Goal: Information Seeking & Learning: Check status

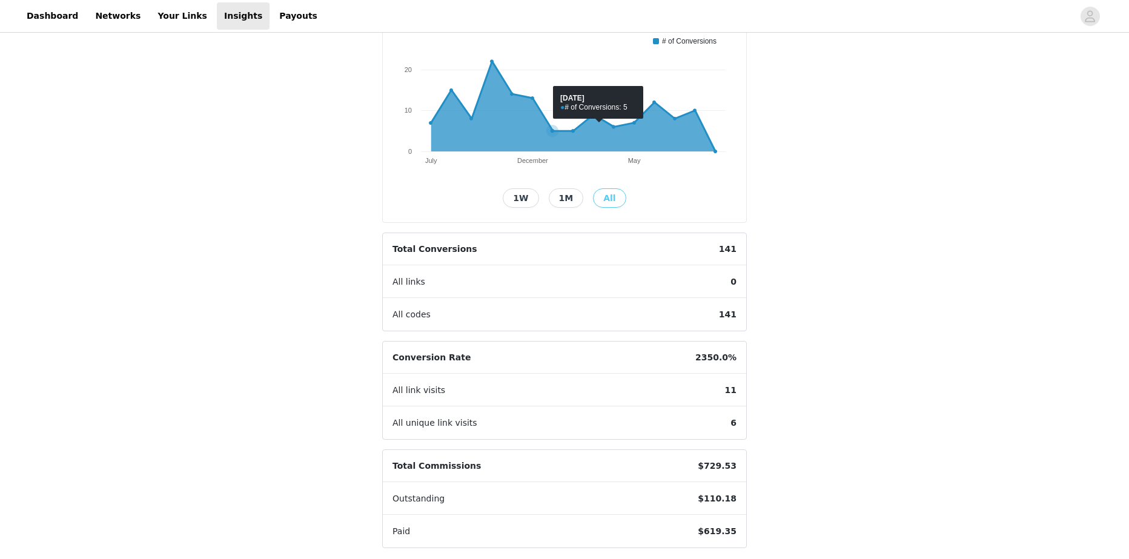
scroll to position [22, 0]
